Goal: Use online tool/utility: Utilize a website feature to perform a specific function

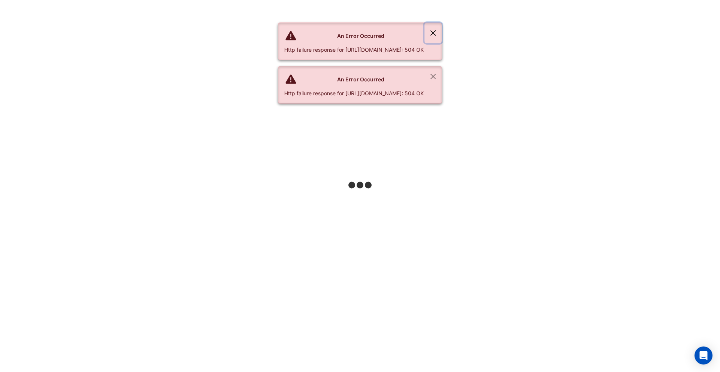
click at [442, 33] on button "Close" at bounding box center [433, 33] width 17 height 20
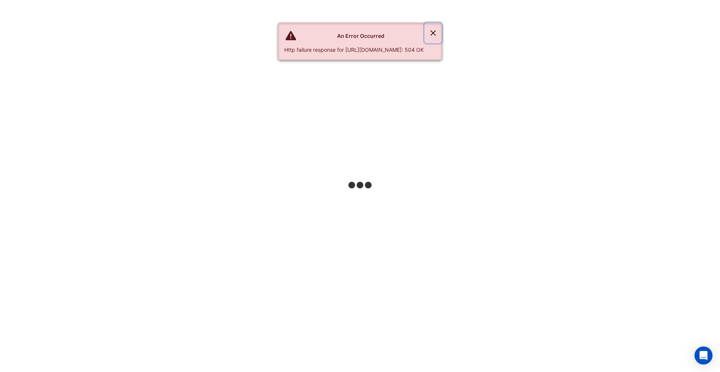
click at [442, 32] on button "Close" at bounding box center [433, 33] width 17 height 20
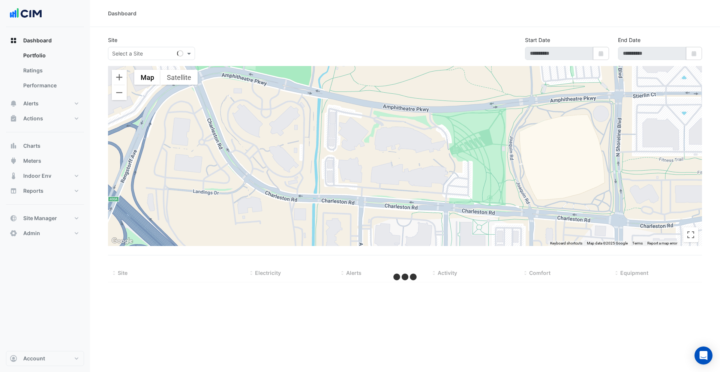
click at [35, 366] on nav "Dashboard Portfolio Ratings Performance Alerts Site Rules Templates Actions Sit…" at bounding box center [45, 186] width 90 height 372
click at [38, 361] on span "Account" at bounding box center [34, 359] width 22 height 8
select select "***"
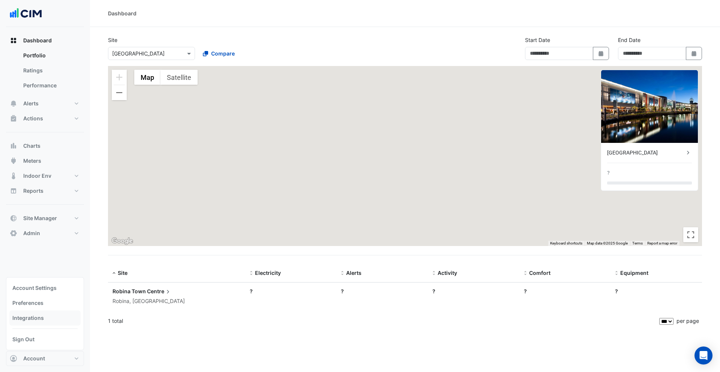
type input "**********"
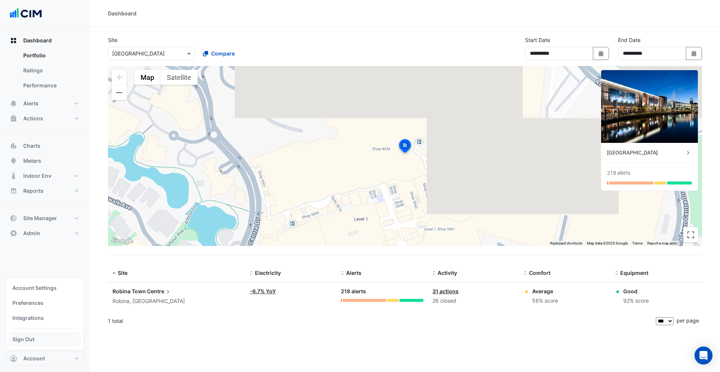
click at [26, 339] on link "Sign Out" at bounding box center [44, 339] width 71 height 15
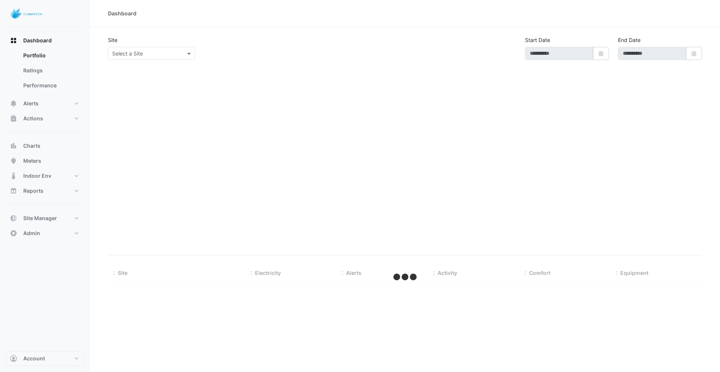
type input "**********"
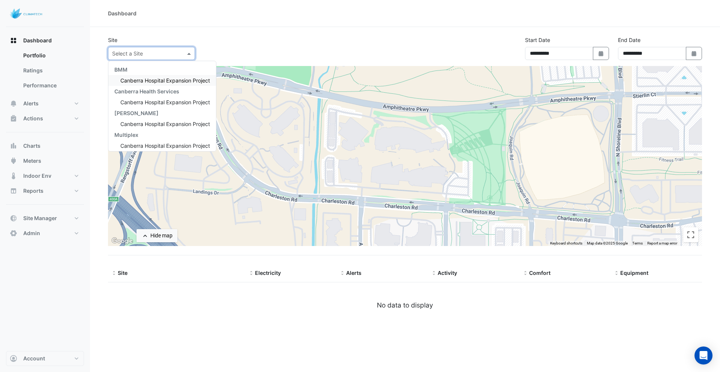
click at [158, 51] on input "text" at bounding box center [144, 54] width 64 height 8
click at [151, 80] on span "Canberra Hospital Expansion Project" at bounding box center [165, 80] width 90 height 6
select select "***"
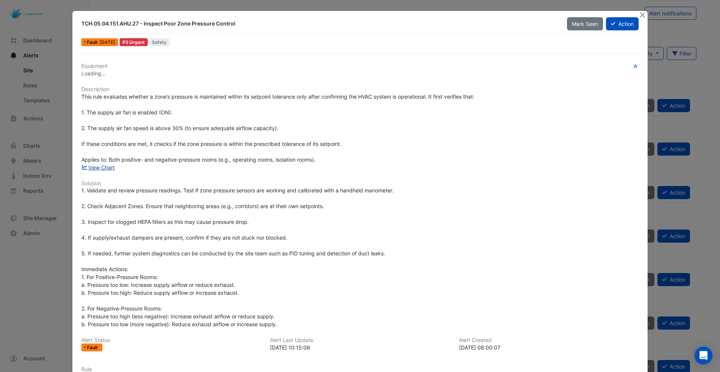
click at [96, 167] on link "View Chart" at bounding box center [97, 167] width 33 height 6
click at [642, 12] on button "Close" at bounding box center [643, 15] width 8 height 8
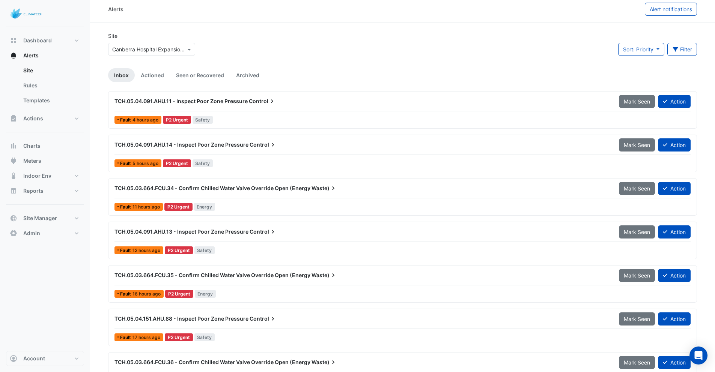
scroll to position [6, 0]
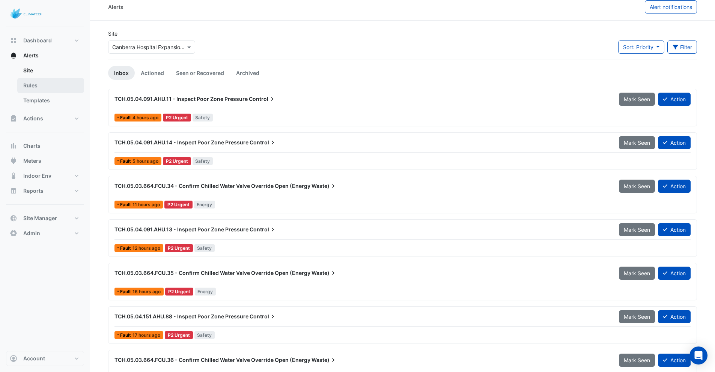
click at [31, 89] on link "Rules" at bounding box center [50, 85] width 67 height 15
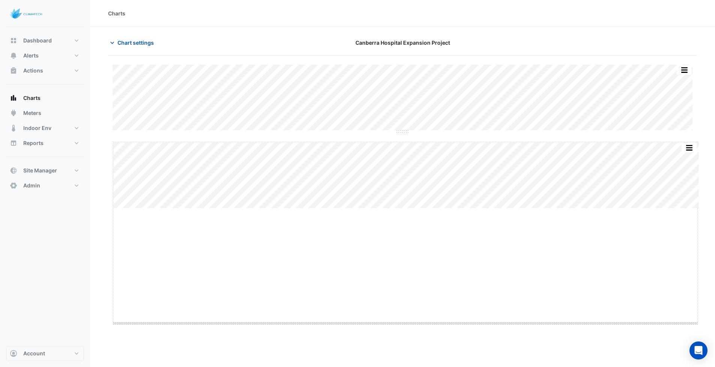
drag, startPoint x: 404, startPoint y: 208, endPoint x: 404, endPoint y: 323, distance: 114.8
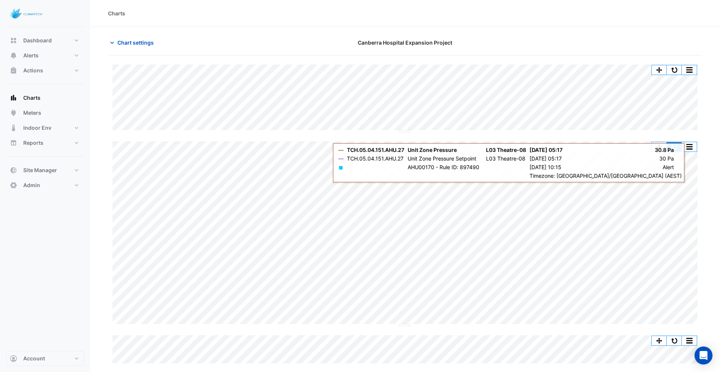
click at [675, 149] on button "button" at bounding box center [674, 146] width 15 height 9
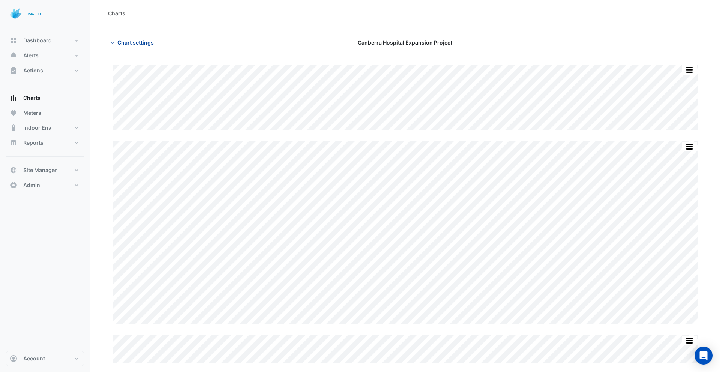
click at [129, 40] on span "Chart settings" at bounding box center [135, 43] width 36 height 8
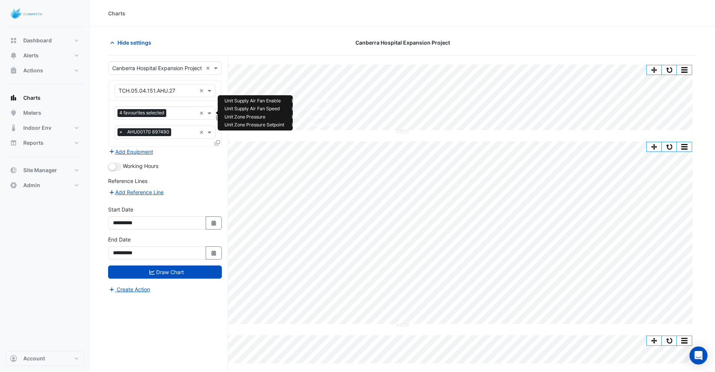
click at [174, 115] on input "text" at bounding box center [182, 114] width 27 height 8
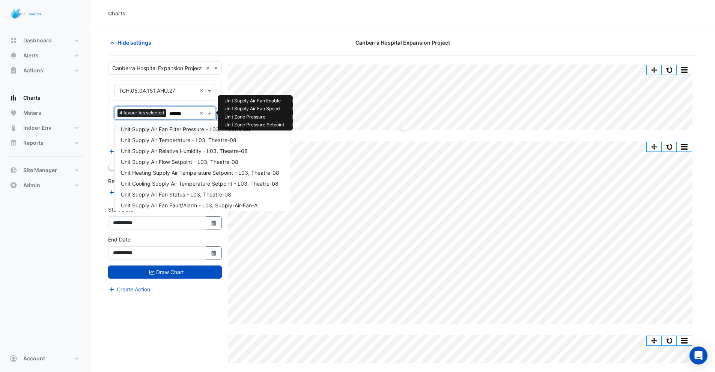
type input "*****"
click at [183, 129] on span "Unit Supply Air Fan Filter Pressure - L03, Theatre-08" at bounding box center [185, 129] width 129 height 6
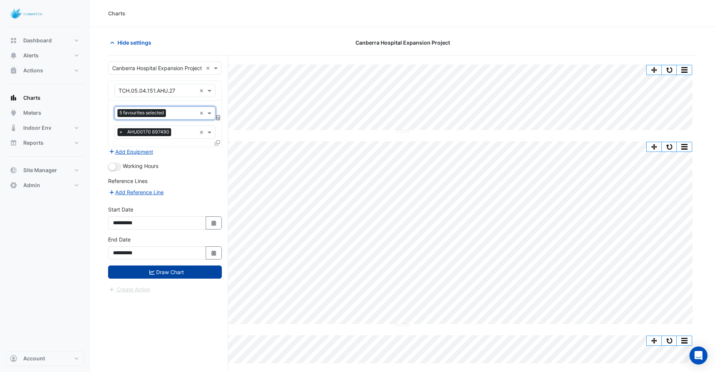
click at [159, 276] on button "Draw Chart" at bounding box center [165, 272] width 114 height 13
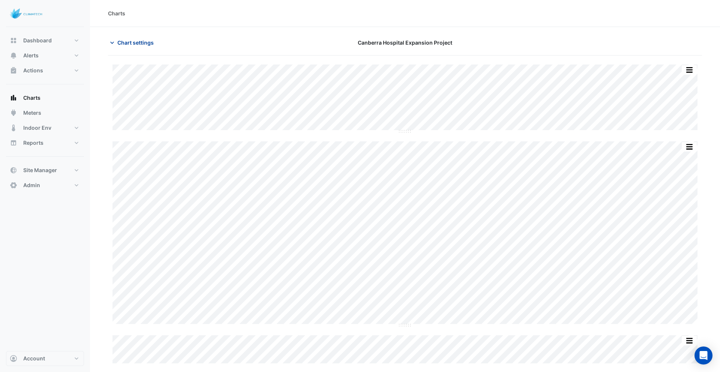
click at [142, 43] on span "Chart settings" at bounding box center [135, 43] width 36 height 8
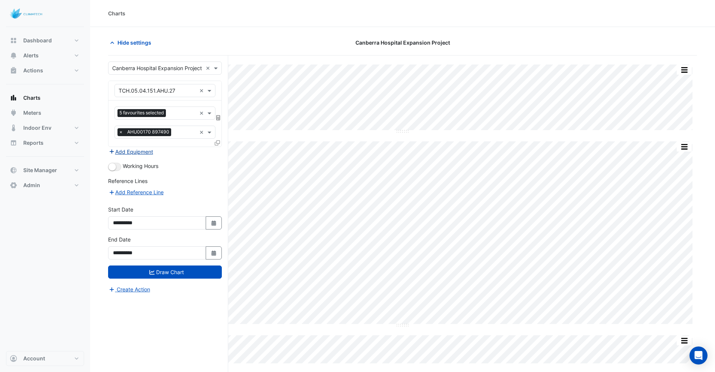
click at [144, 152] on button "Add Equipment" at bounding box center [130, 151] width 45 height 9
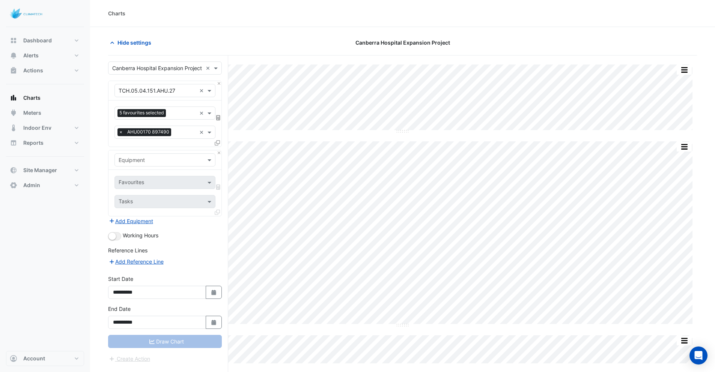
click at [144, 159] on input "text" at bounding box center [158, 160] width 78 height 8
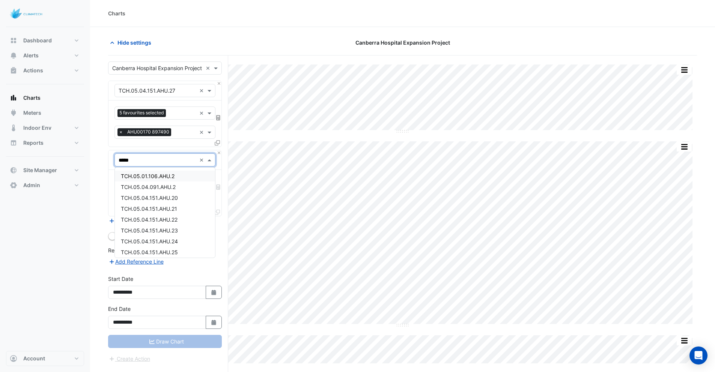
type input "******"
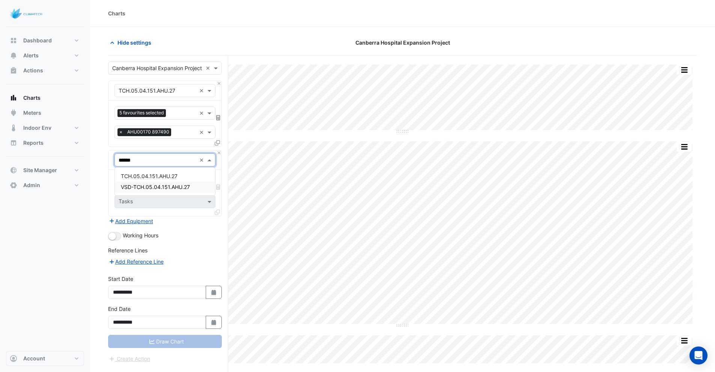
click at [135, 189] on span "VSD-TCH.05.04.151.AHU.27" at bounding box center [155, 187] width 69 height 6
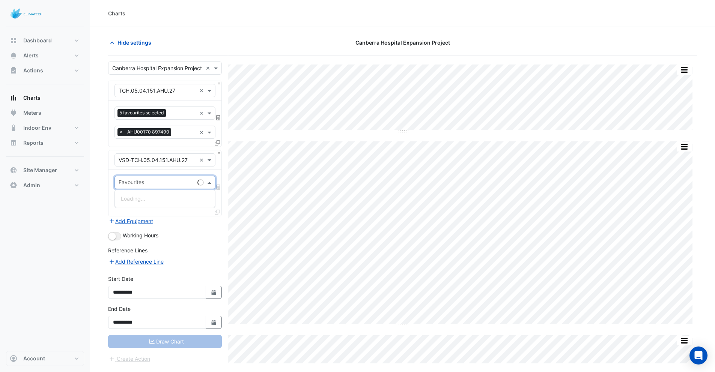
click at [134, 180] on input "text" at bounding box center [157, 183] width 76 height 8
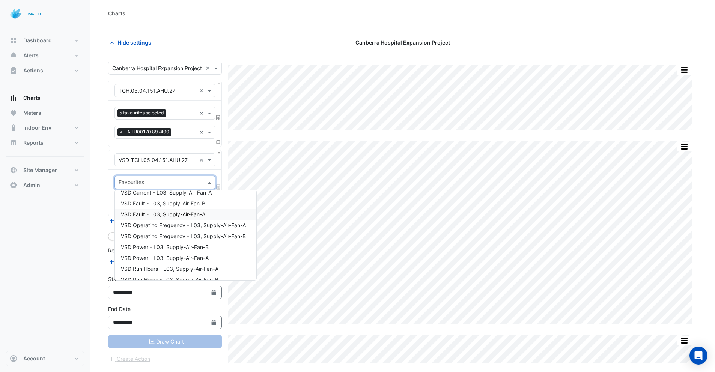
scroll to position [18, 0]
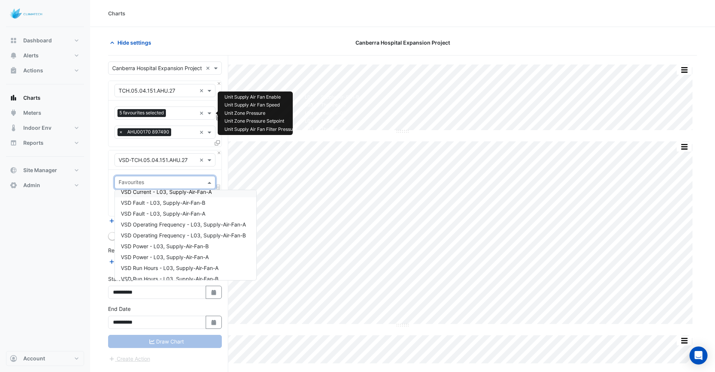
click at [172, 115] on input "text" at bounding box center [182, 114] width 27 height 8
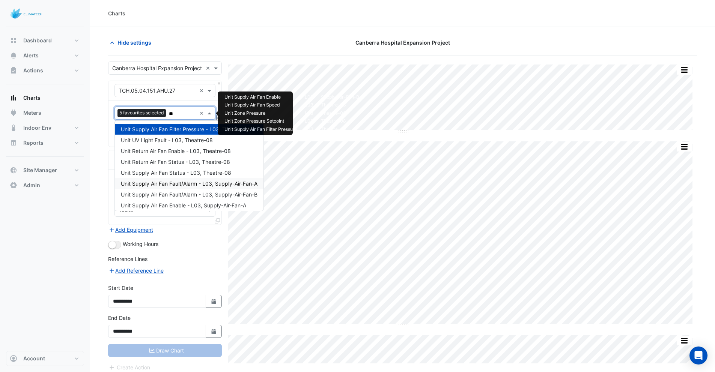
type input "*"
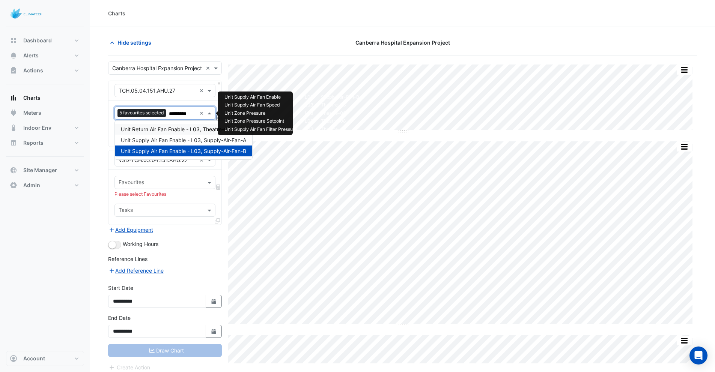
type input "**********"
click at [151, 142] on span "Unit Supply Air Fan Enable - L03, Supply-Air-Fan-A" at bounding box center [183, 140] width 125 height 6
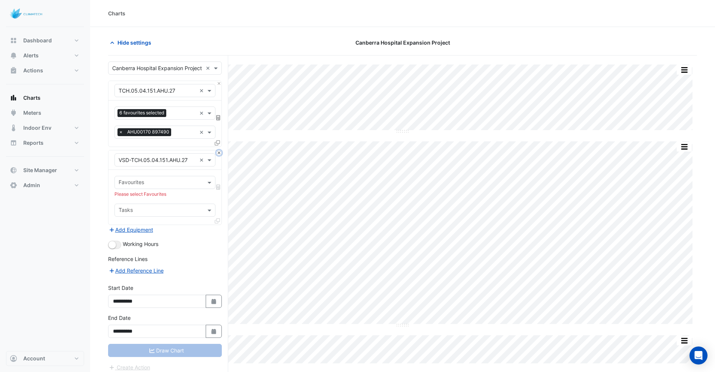
click at [221, 152] on button "Close" at bounding box center [218, 152] width 5 height 5
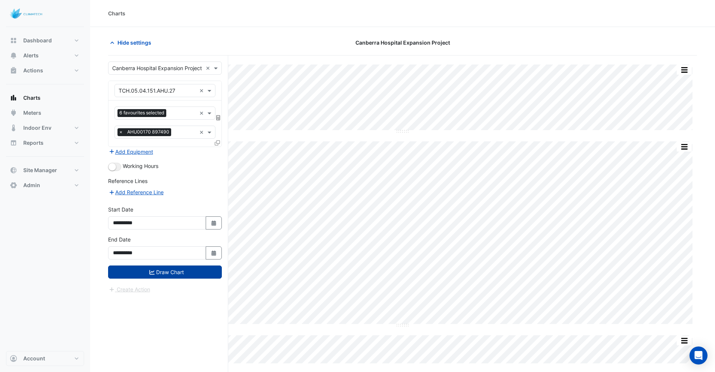
click at [186, 267] on button "Draw Chart" at bounding box center [165, 272] width 114 height 13
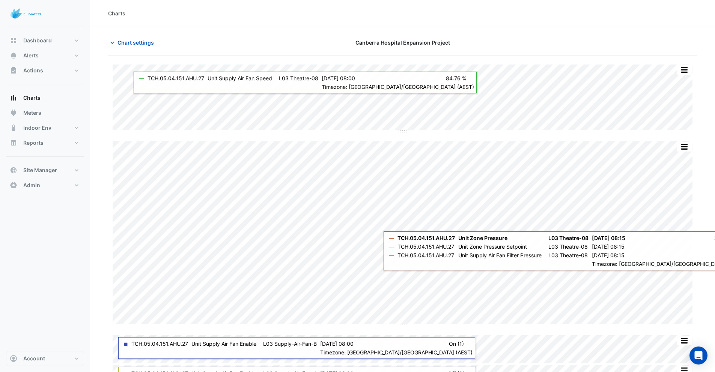
scroll to position [23, 0]
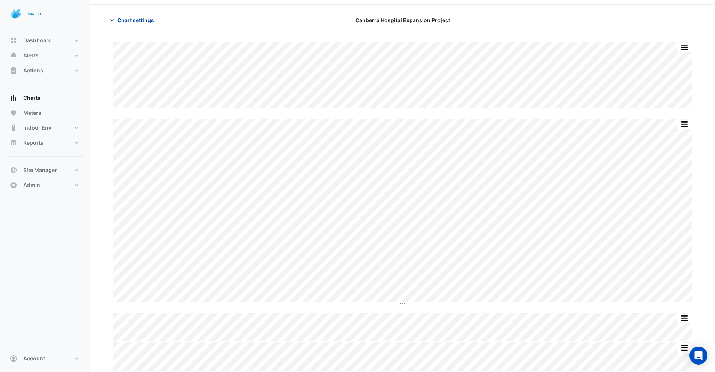
click at [137, 18] on span "Chart settings" at bounding box center [135, 20] width 36 height 8
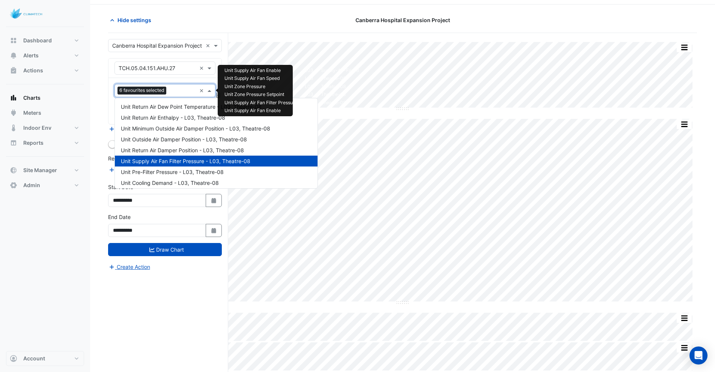
click at [176, 95] on input "text" at bounding box center [182, 91] width 27 height 8
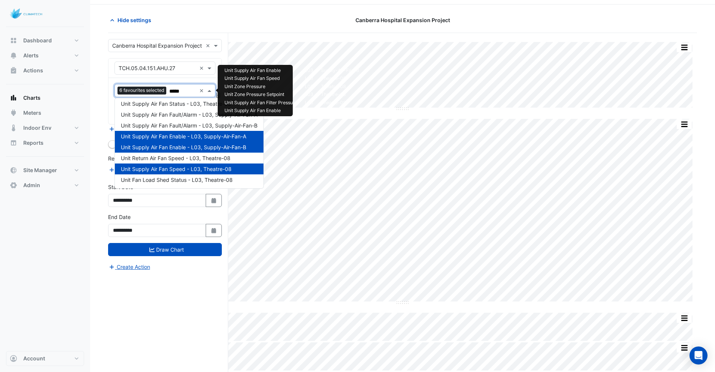
scroll to position [0, 0]
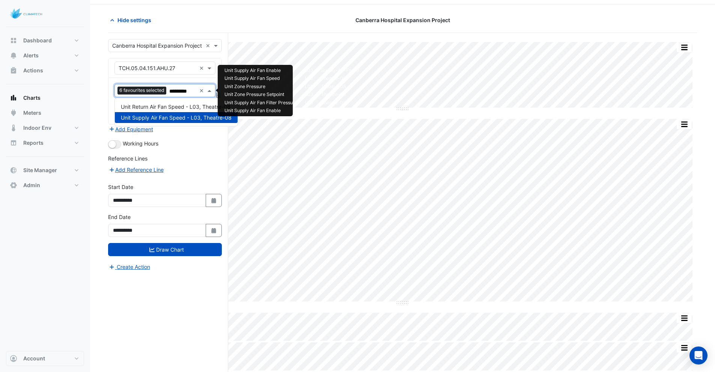
type input "*********"
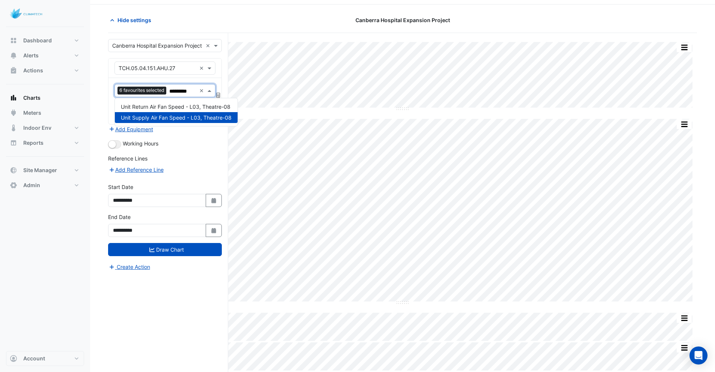
click at [62, 297] on div "Dashboard Portfolio Ratings Performance Alerts Site Rules Templates Actions Sit…" at bounding box center [45, 189] width 78 height 324
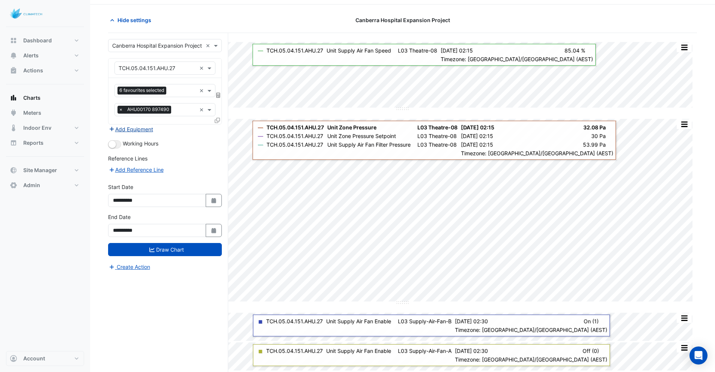
click at [138, 127] on button "Add Equipment" at bounding box center [130, 129] width 45 height 9
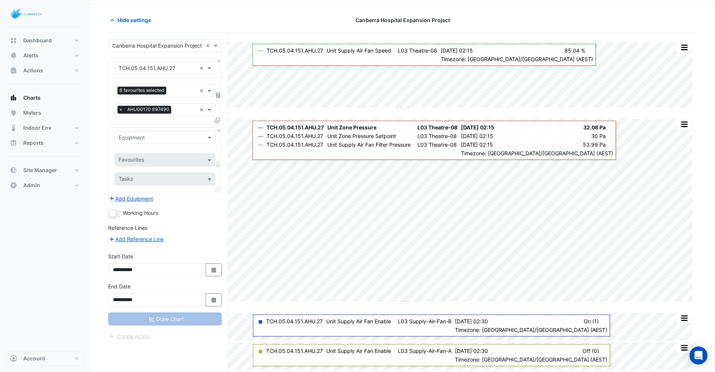
click at [137, 137] on input "text" at bounding box center [158, 138] width 78 height 8
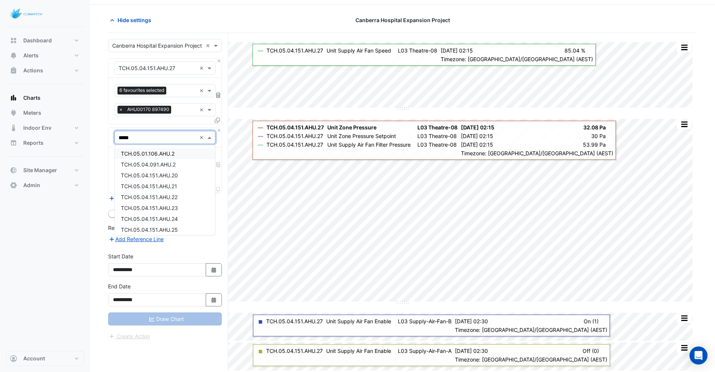
type input "******"
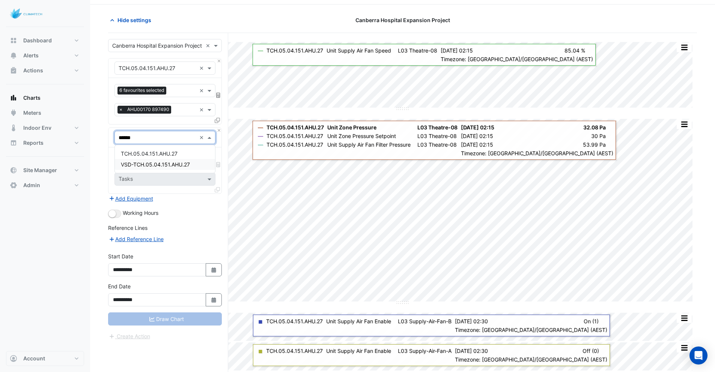
click at [154, 166] on span "VSD-TCH.05.04.151.AHU.27" at bounding box center [155, 164] width 69 height 6
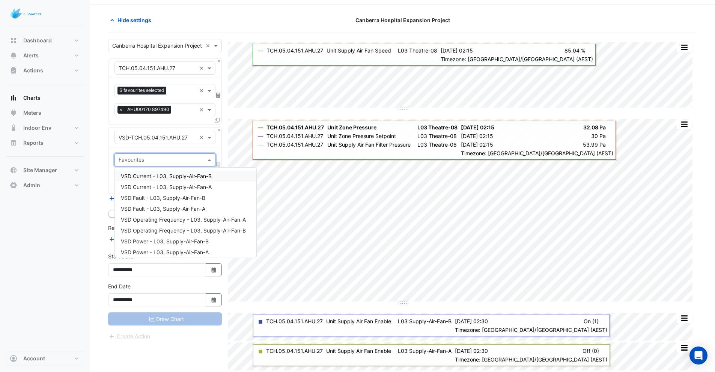
click at [139, 159] on input "text" at bounding box center [161, 161] width 84 height 8
click at [171, 230] on span "VSD Operating Frequency - L03, Supply-Air-Fan-B" at bounding box center [183, 230] width 125 height 6
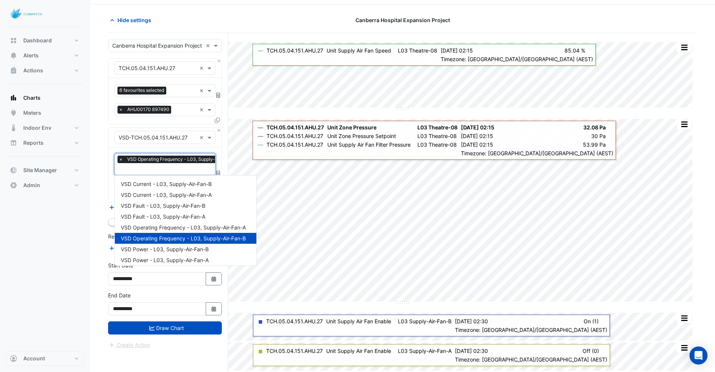
click at [163, 168] on input "text" at bounding box center [180, 170] width 122 height 8
click at [176, 229] on span "VSD Operating Frequency - L03, Supply-Air-Fan-A" at bounding box center [183, 227] width 125 height 6
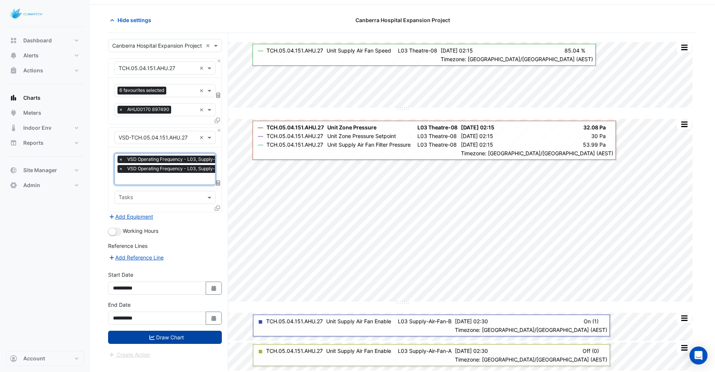
click at [160, 340] on button "Draw Chart" at bounding box center [165, 337] width 114 height 13
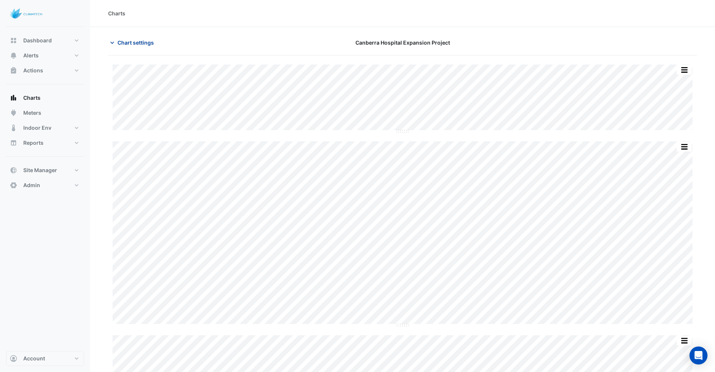
click at [135, 45] on span "Chart settings" at bounding box center [135, 43] width 36 height 8
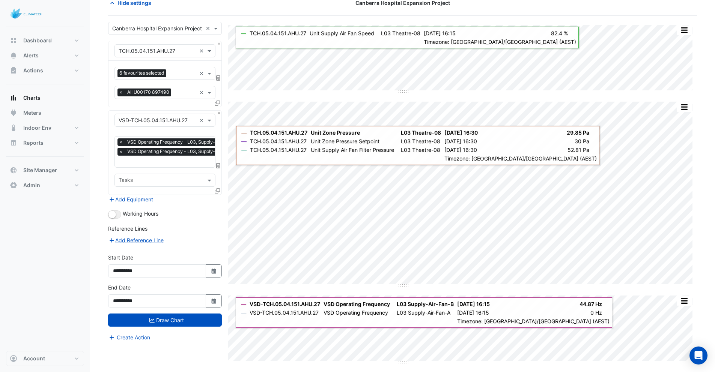
scroll to position [99, 0]
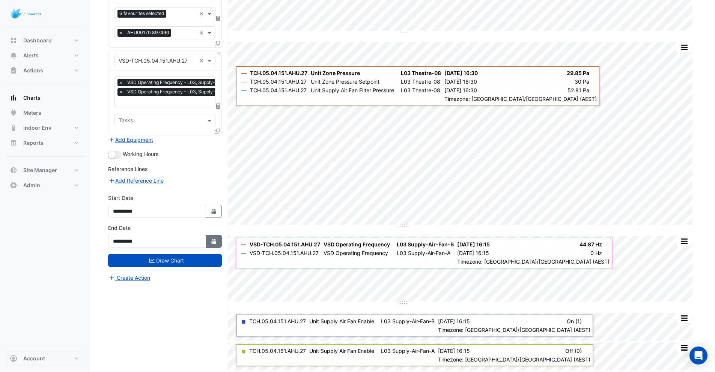
click at [212, 242] on icon "button" at bounding box center [213, 241] width 5 height 5
select select "*"
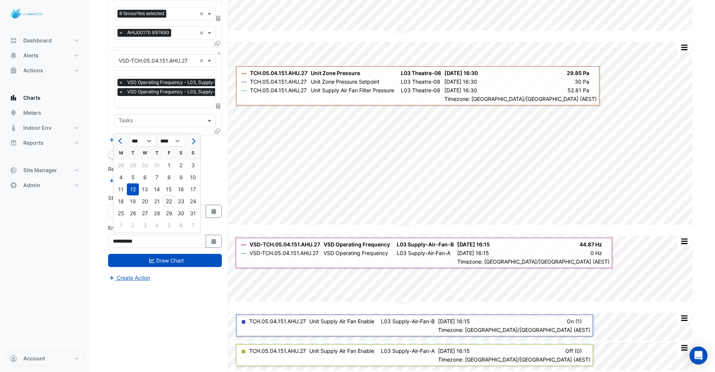
click at [171, 203] on div "22" at bounding box center [169, 201] width 12 height 12
type input "**********"
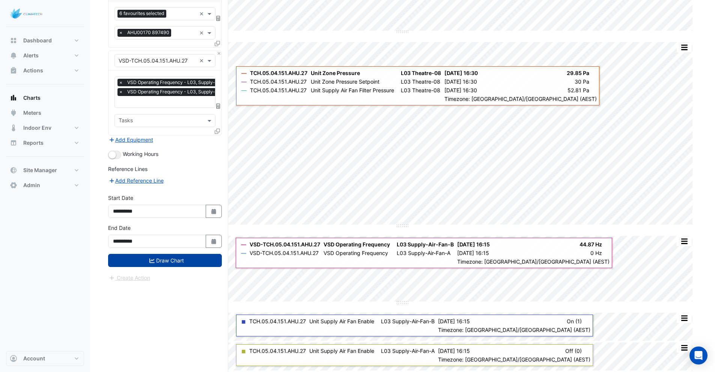
click at [172, 257] on button "Draw Chart" at bounding box center [165, 260] width 114 height 13
